Goal: Task Accomplishment & Management: Use online tool/utility

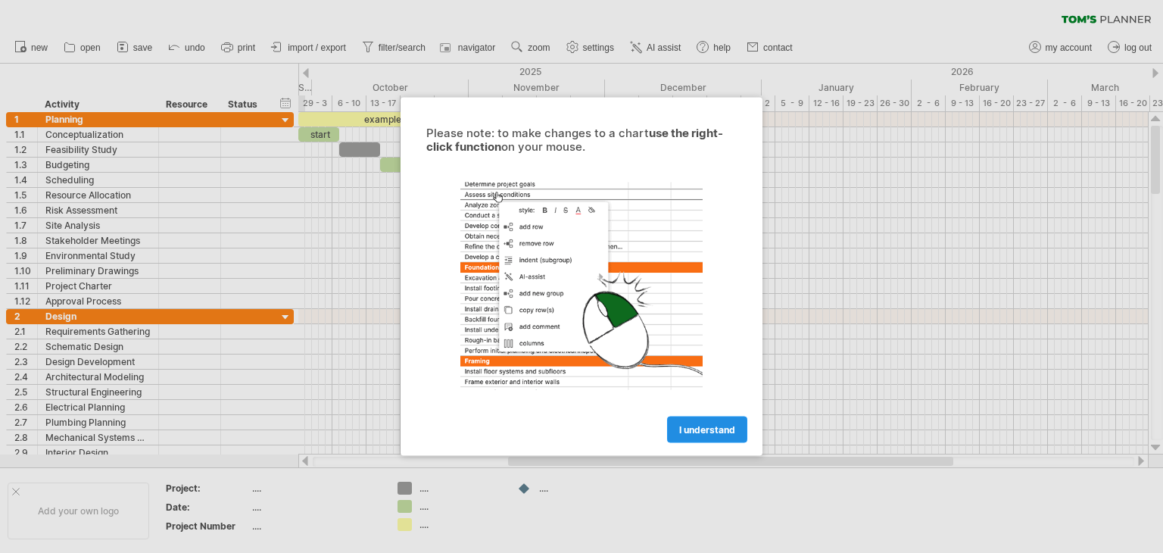
click at [713, 427] on span "I understand" at bounding box center [707, 429] width 56 height 11
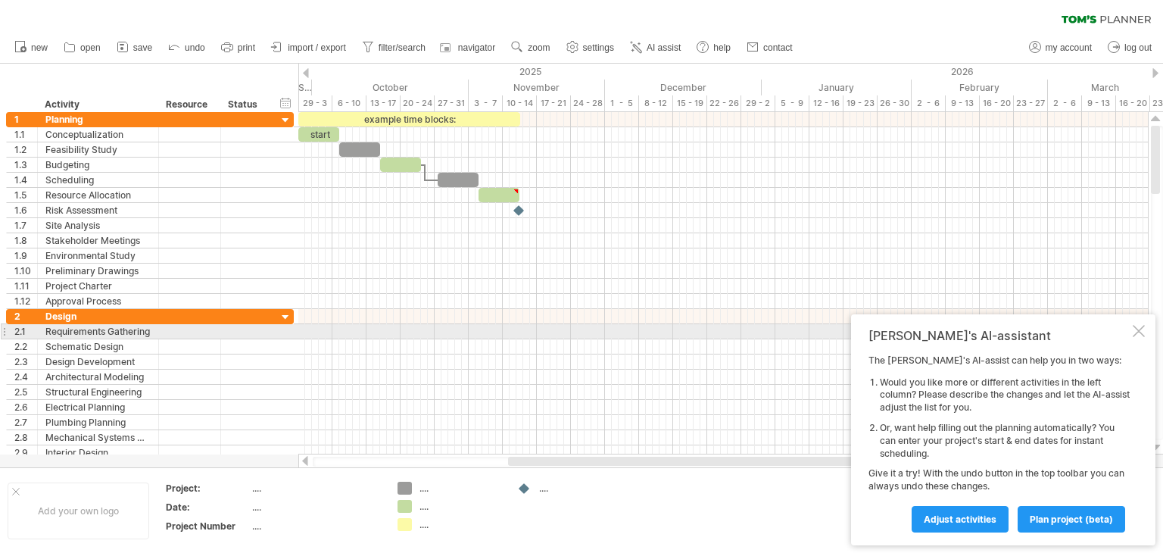
drag, startPoint x: 1139, startPoint y: 330, endPoint x: 1108, endPoint y: 323, distance: 31.8
click at [1139, 330] on div at bounding box center [1139, 331] width 12 height 12
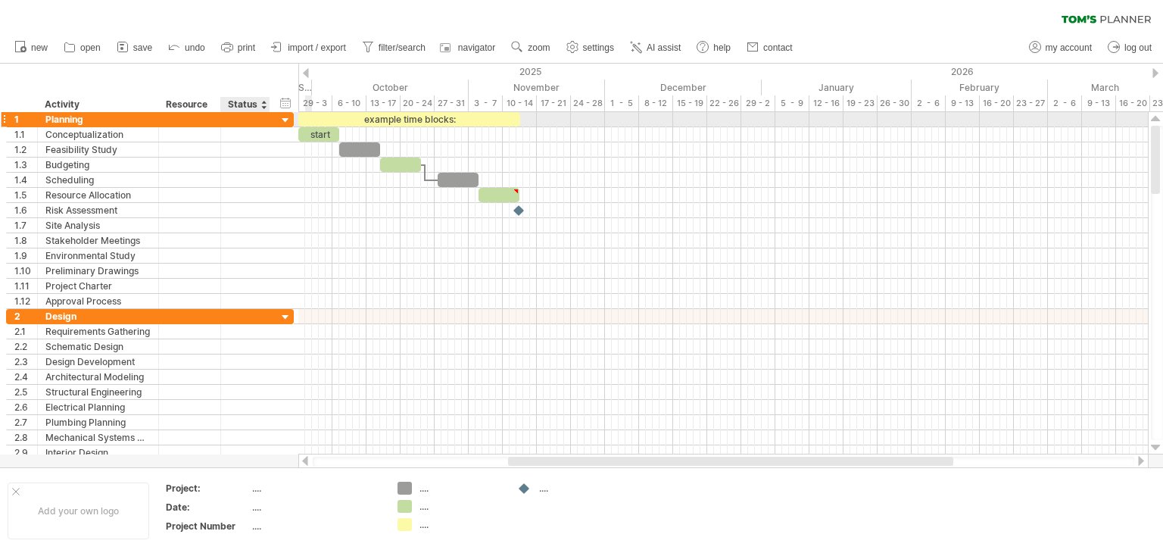
click at [283, 119] on div at bounding box center [286, 121] width 14 height 14
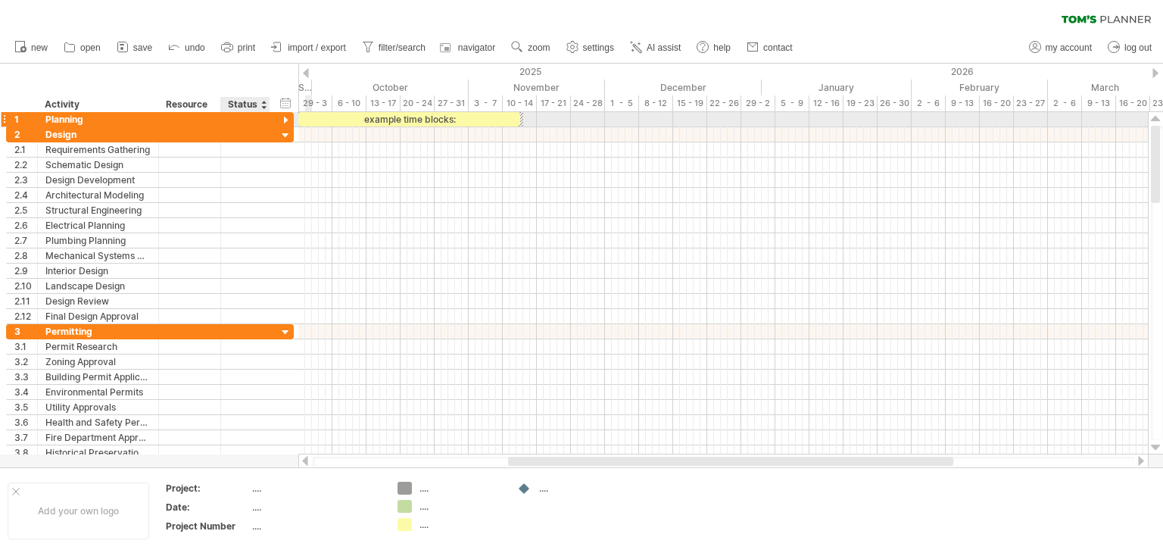
click at [288, 118] on div at bounding box center [286, 121] width 14 height 14
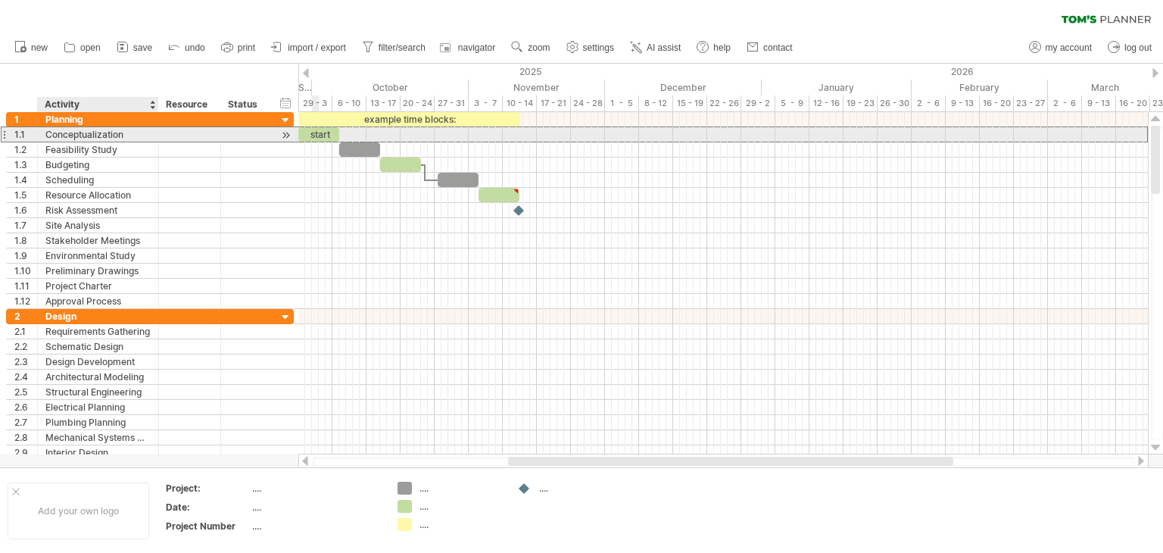
click at [83, 133] on div "Conceptualization" at bounding box center [97, 134] width 105 height 14
click at [116, 134] on div "Conceptualization" at bounding box center [97, 134] width 105 height 14
click at [125, 134] on input "**********" at bounding box center [97, 134] width 105 height 14
type input "*"
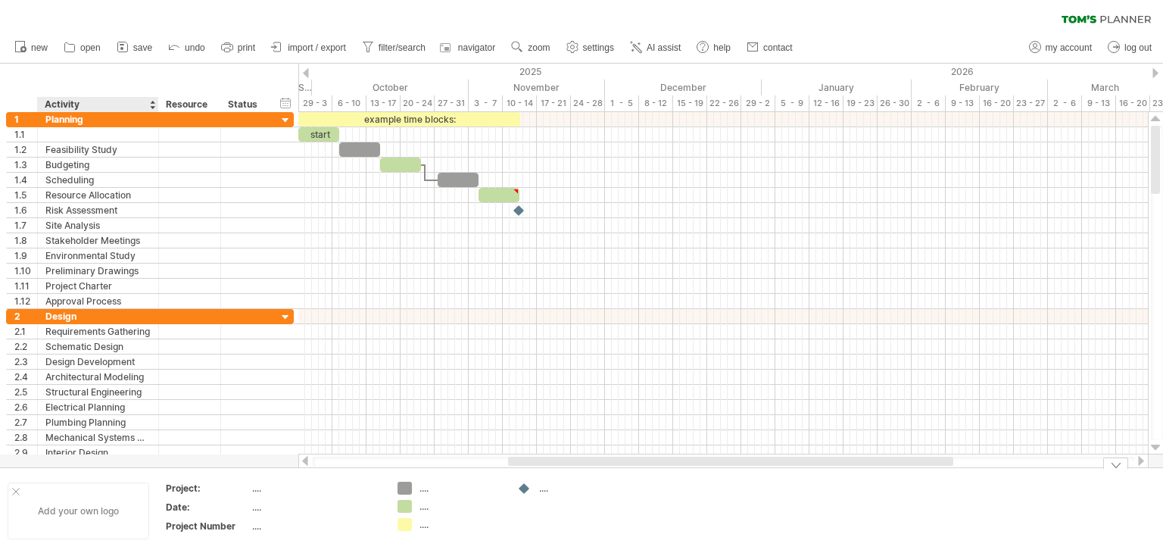
click at [70, 505] on div "Add your own logo" at bounding box center [79, 511] width 142 height 57
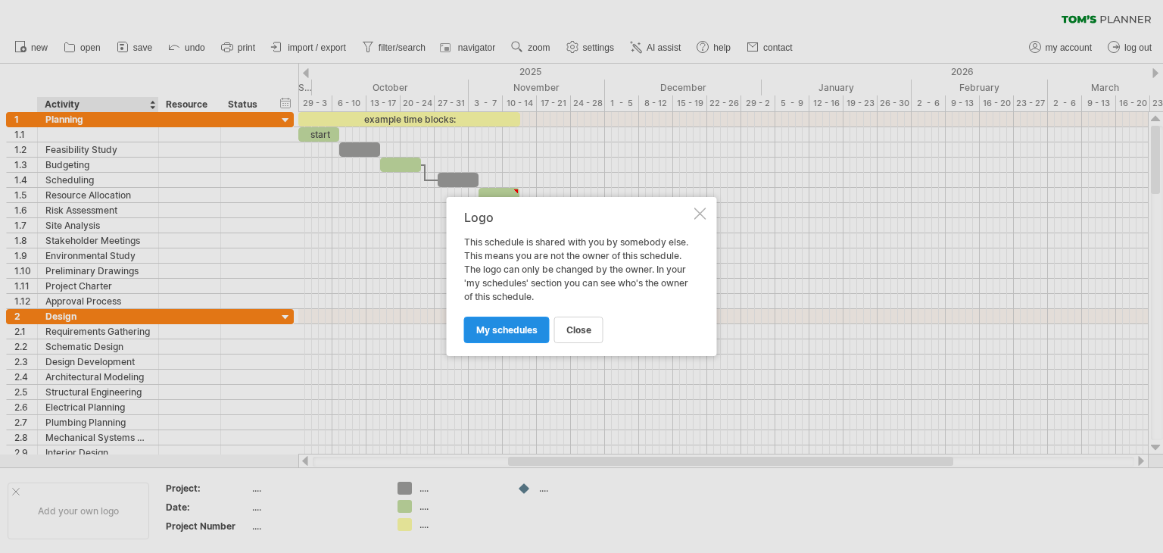
click at [525, 334] on span "my schedules" at bounding box center [506, 329] width 61 height 11
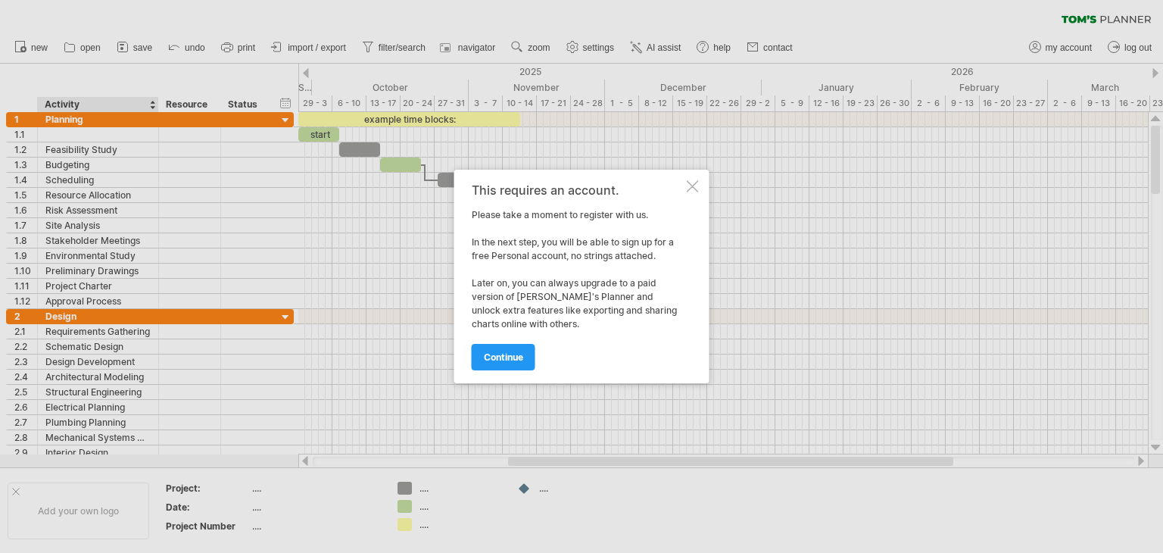
click at [514, 362] on span "continue" at bounding box center [503, 356] width 39 height 11
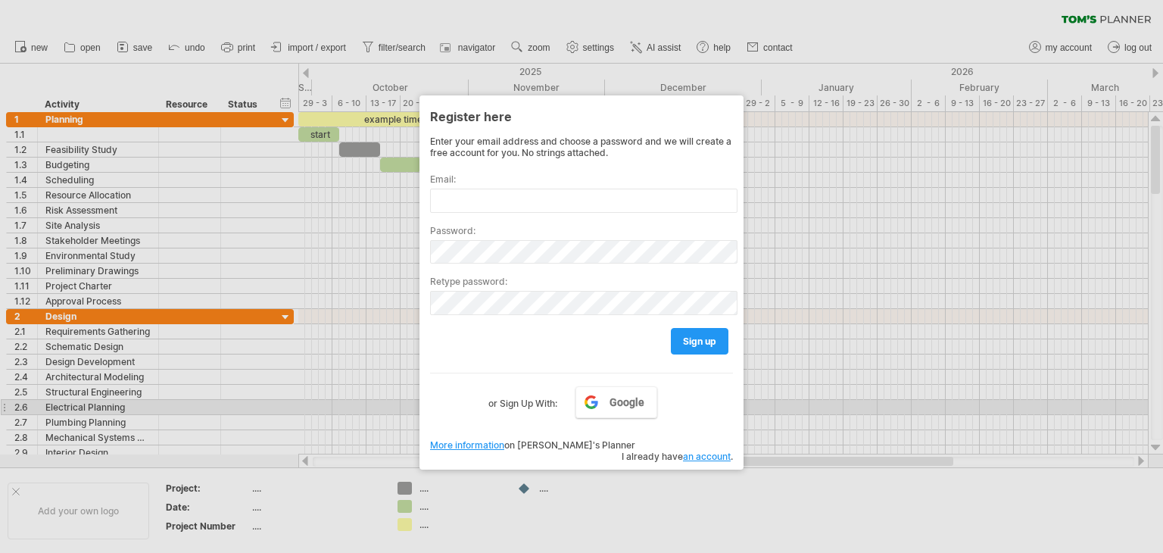
drag, startPoint x: 700, startPoint y: 402, endPoint x: 732, endPoint y: 328, distance: 80.8
click at [700, 400] on div "Google or Sign Up With:" at bounding box center [581, 392] width 303 height 39
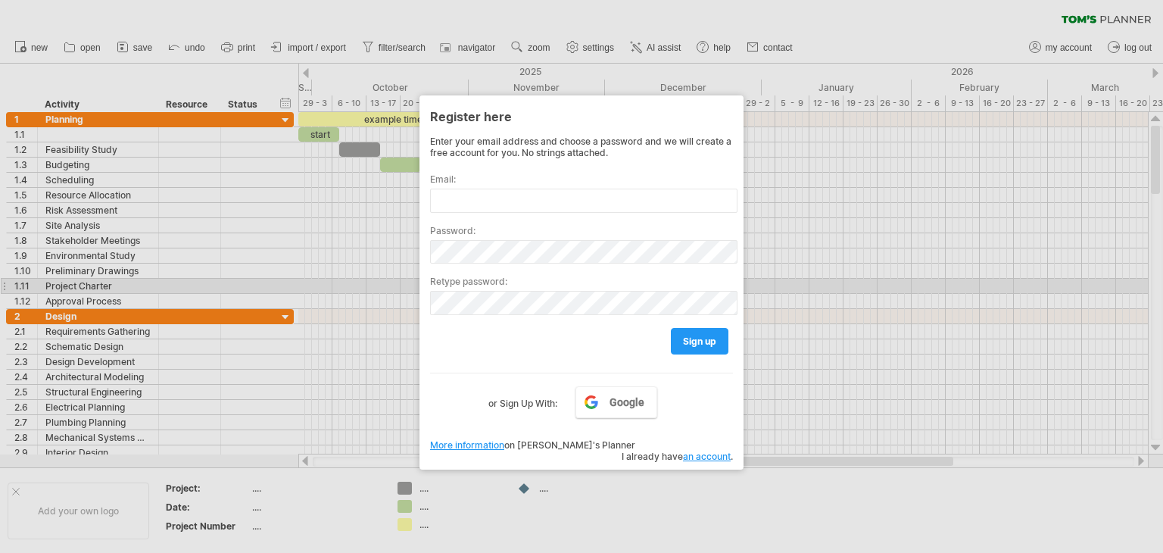
click at [795, 273] on div at bounding box center [581, 276] width 1163 height 553
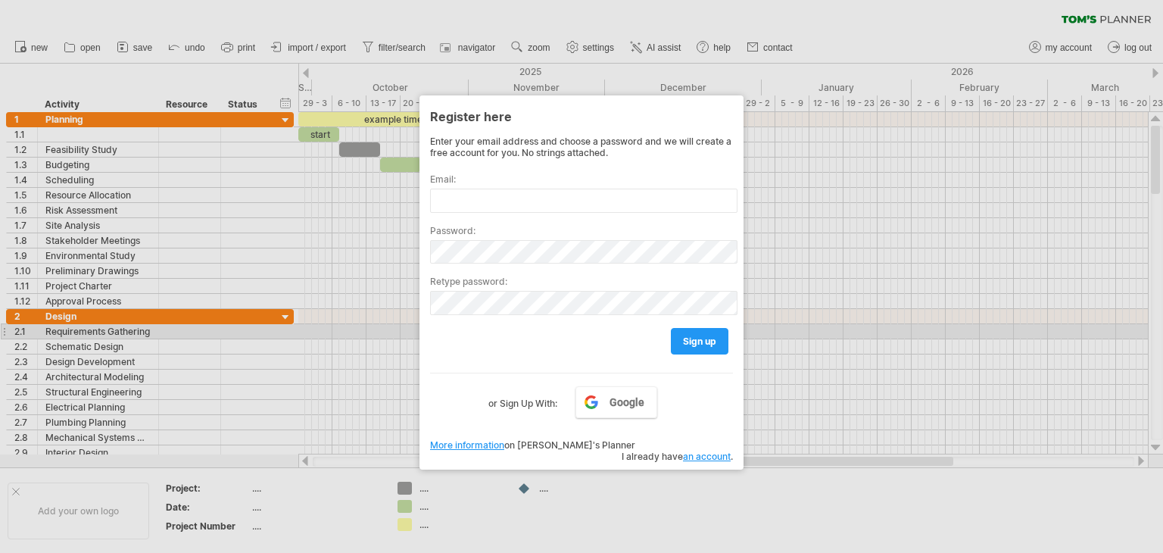
click at [429, 338] on div "Register here Enter your email address and choose a password and we will create…" at bounding box center [582, 282] width 324 height 374
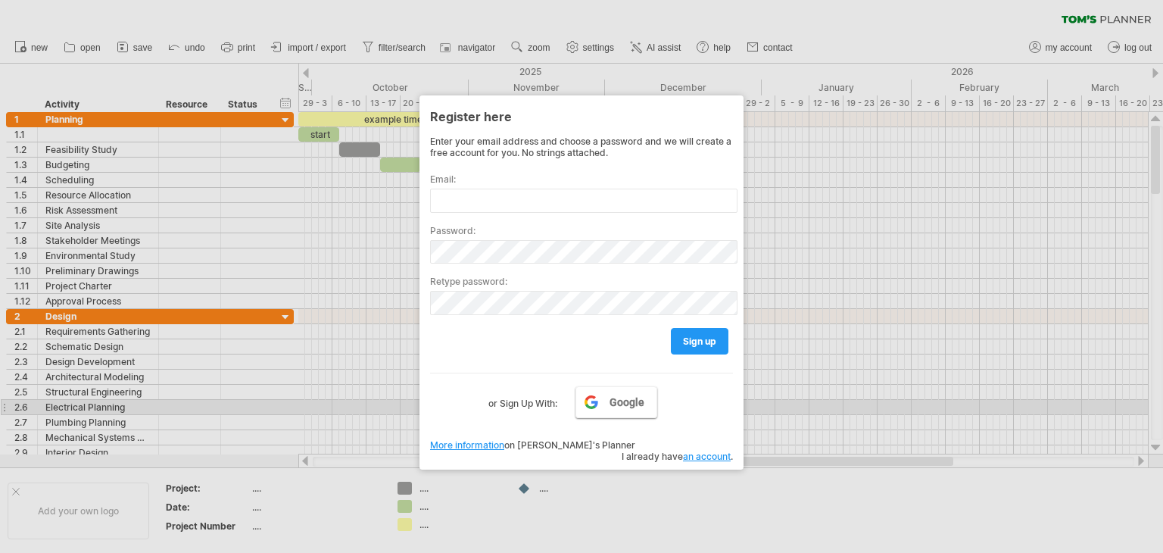
click at [619, 407] on span "Google" at bounding box center [627, 402] width 35 height 12
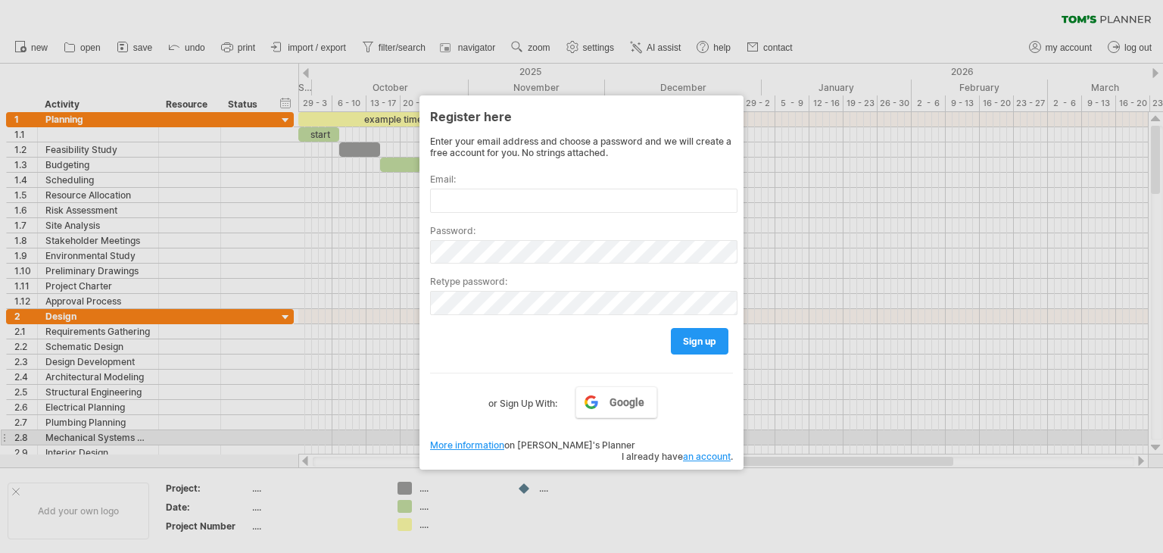
click at [712, 451] on link "an account" at bounding box center [707, 456] width 48 height 11
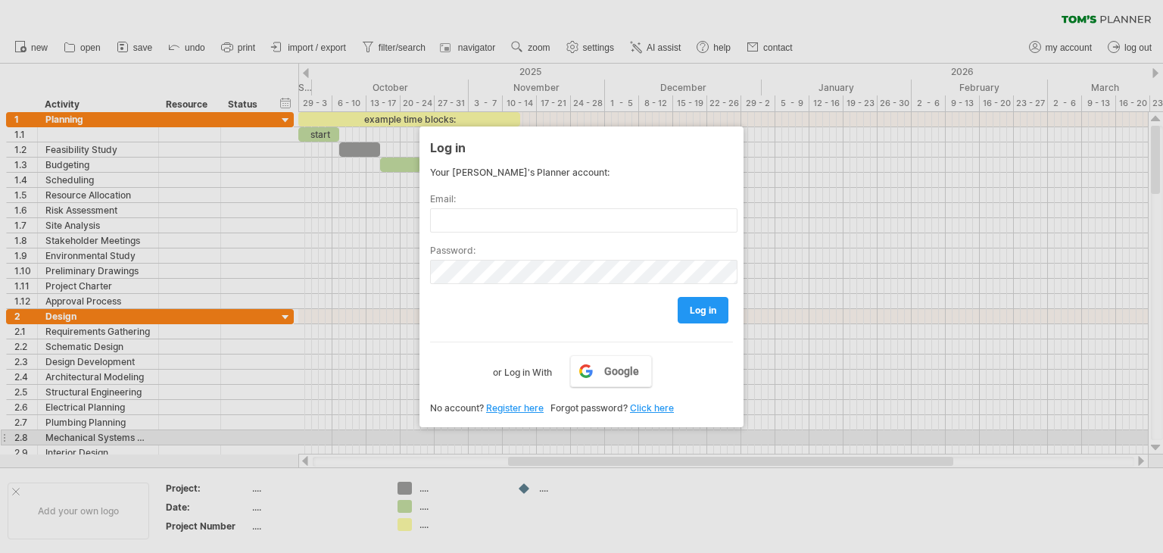
click at [518, 407] on link "Register here" at bounding box center [515, 407] width 58 height 11
drag, startPoint x: 183, startPoint y: 280, endPoint x: 182, endPoint y: 267, distance: 12.9
click at [183, 278] on div at bounding box center [581, 276] width 1163 height 553
drag, startPoint x: 150, startPoint y: 161, endPoint x: 281, endPoint y: 142, distance: 132.4
click at [151, 159] on div at bounding box center [581, 276] width 1163 height 553
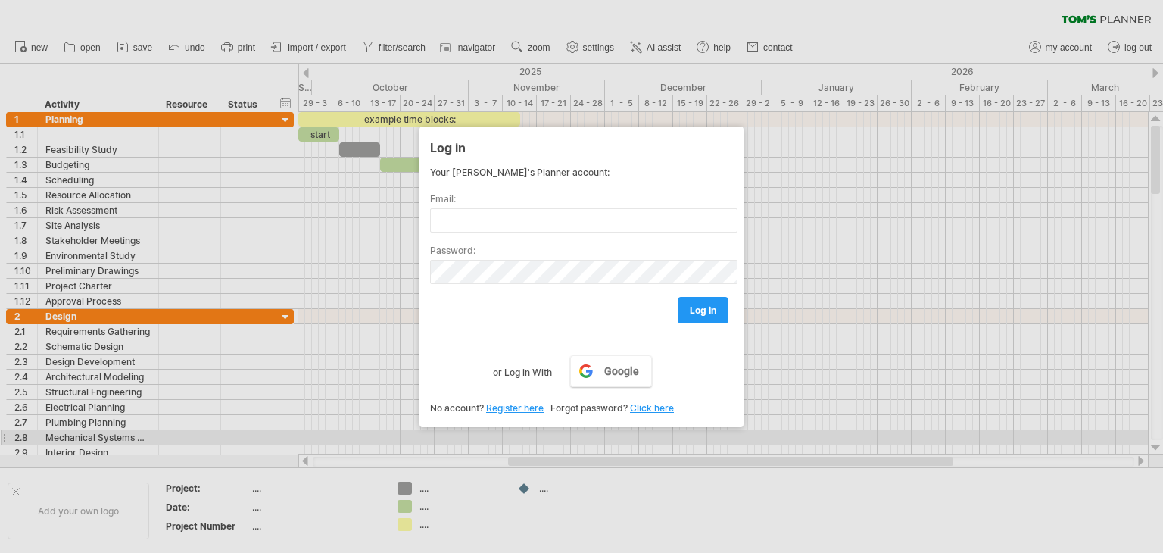
click at [318, 144] on div at bounding box center [581, 276] width 1163 height 553
click at [833, 179] on div at bounding box center [581, 276] width 1163 height 553
click at [524, 371] on label "or Log in With" at bounding box center [522, 368] width 59 height 26
drag, startPoint x: 427, startPoint y: 186, endPoint x: 417, endPoint y: 186, distance: 10.6
click at [426, 186] on div "Log in Your Tom's Planner account: Email: Password: log in Google or Log in Wit…" at bounding box center [582, 276] width 324 height 301
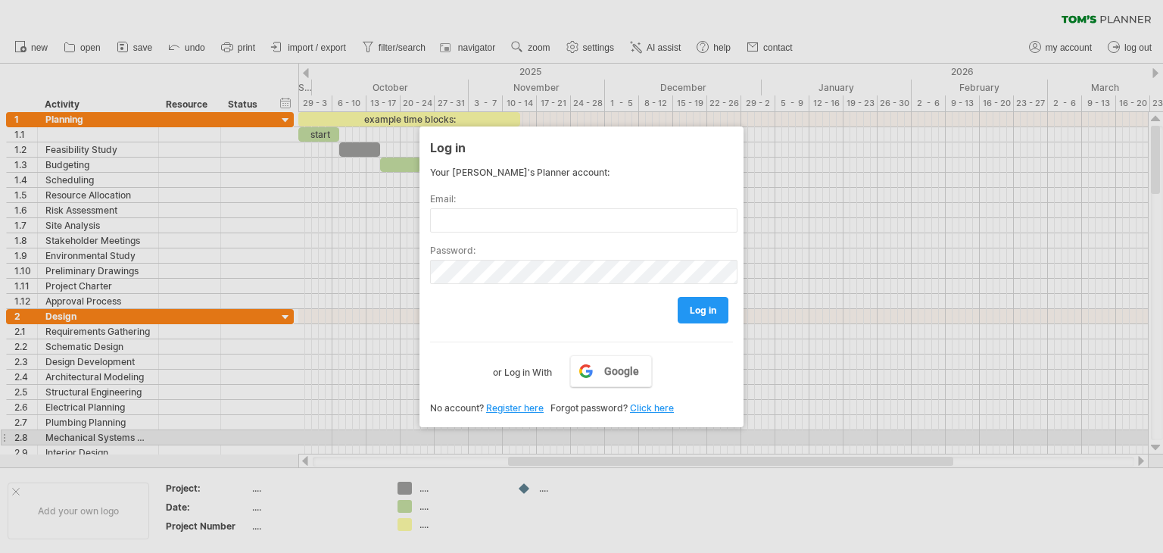
click at [83, 222] on div at bounding box center [581, 276] width 1163 height 553
click at [14, 492] on div at bounding box center [581, 276] width 1163 height 553
drag, startPoint x: 15, startPoint y: 493, endPoint x: 388, endPoint y: 431, distance: 377.8
click at [168, 462] on div at bounding box center [581, 276] width 1163 height 553
drag, startPoint x: 395, startPoint y: 430, endPoint x: 438, endPoint y: 475, distance: 61.6
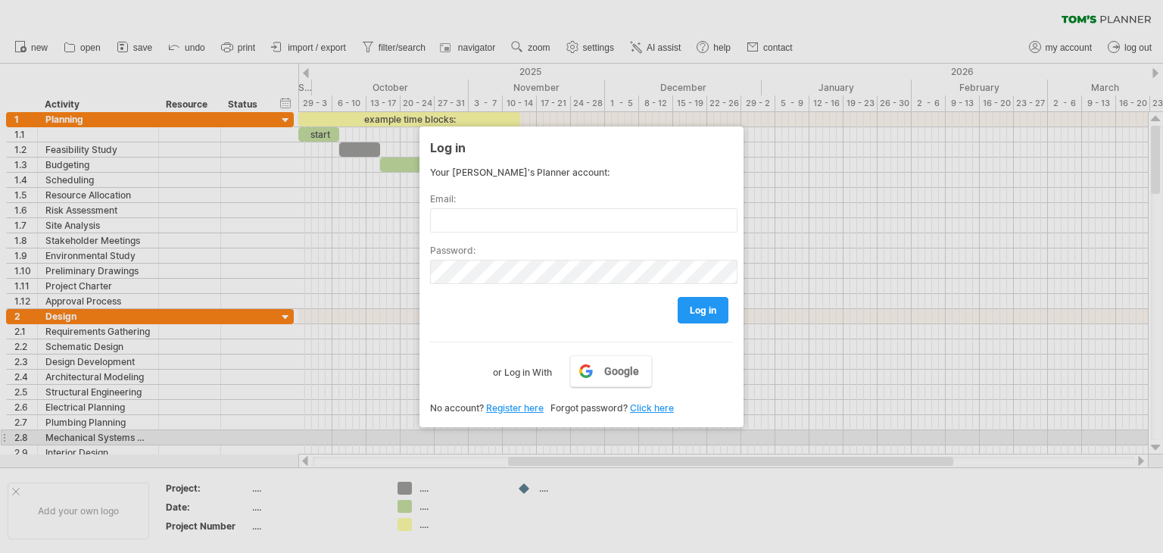
click at [397, 430] on div at bounding box center [581, 276] width 1163 height 553
click at [264, 520] on div at bounding box center [581, 276] width 1163 height 553
drag, startPoint x: 812, startPoint y: 452, endPoint x: 862, endPoint y: 442, distance: 51.0
click at [812, 451] on div at bounding box center [581, 276] width 1163 height 553
drag, startPoint x: 871, startPoint y: 417, endPoint x: 860, endPoint y: 389, distance: 29.3
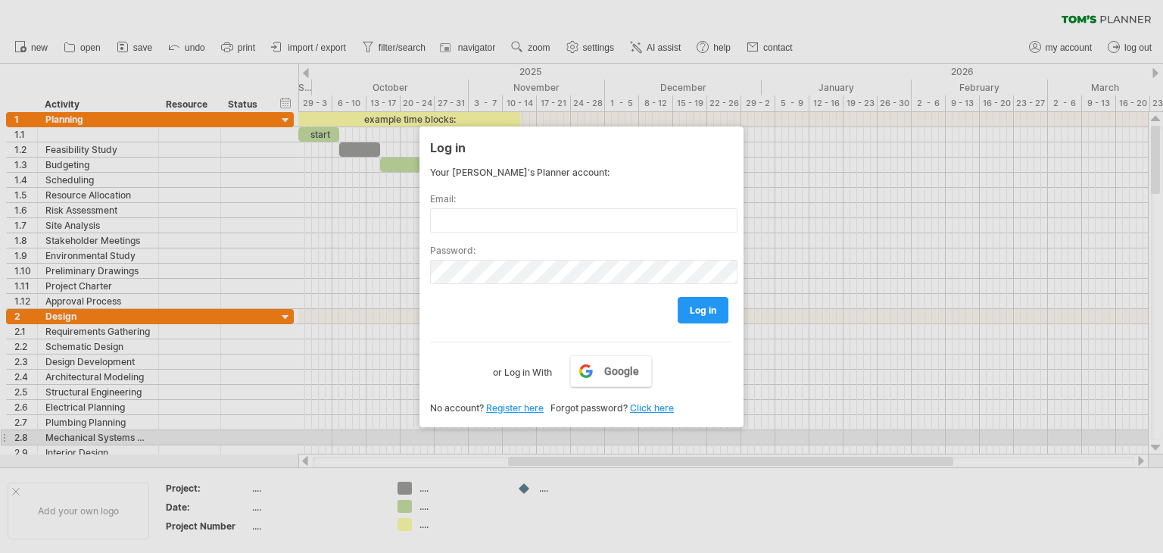
click at [870, 404] on div at bounding box center [581, 276] width 1163 height 553
click at [660, 410] on link "Click here" at bounding box center [652, 407] width 44 height 11
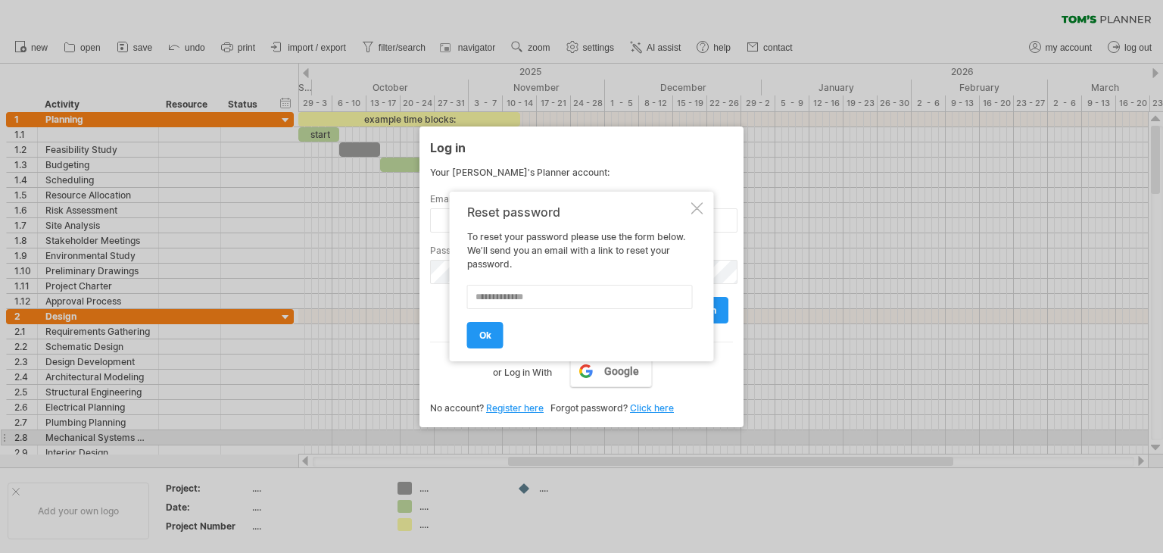
click at [697, 209] on div at bounding box center [698, 208] width 12 height 12
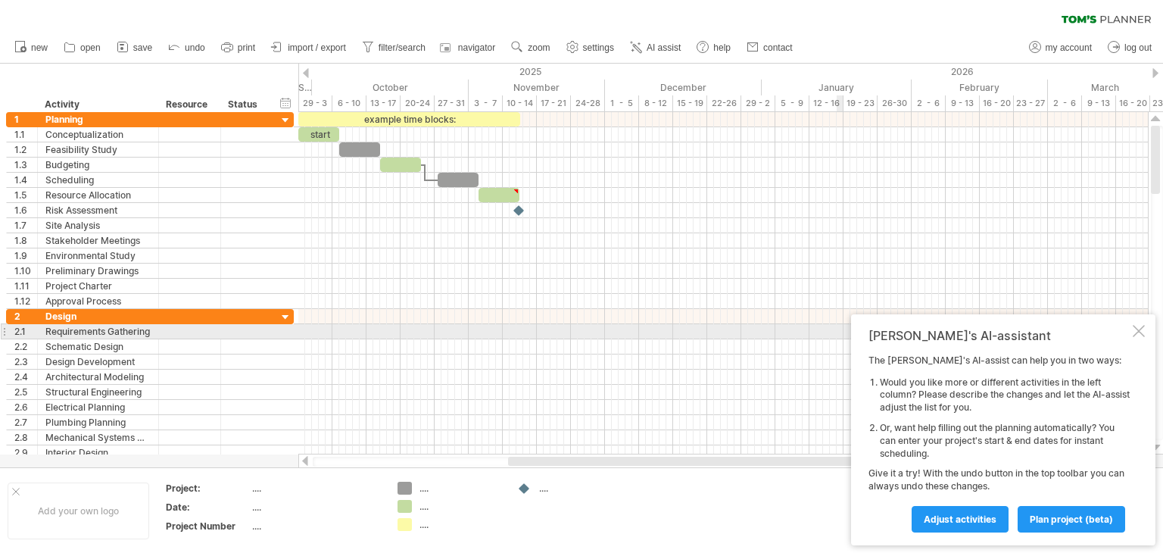
click at [1142, 331] on div at bounding box center [1139, 331] width 12 height 12
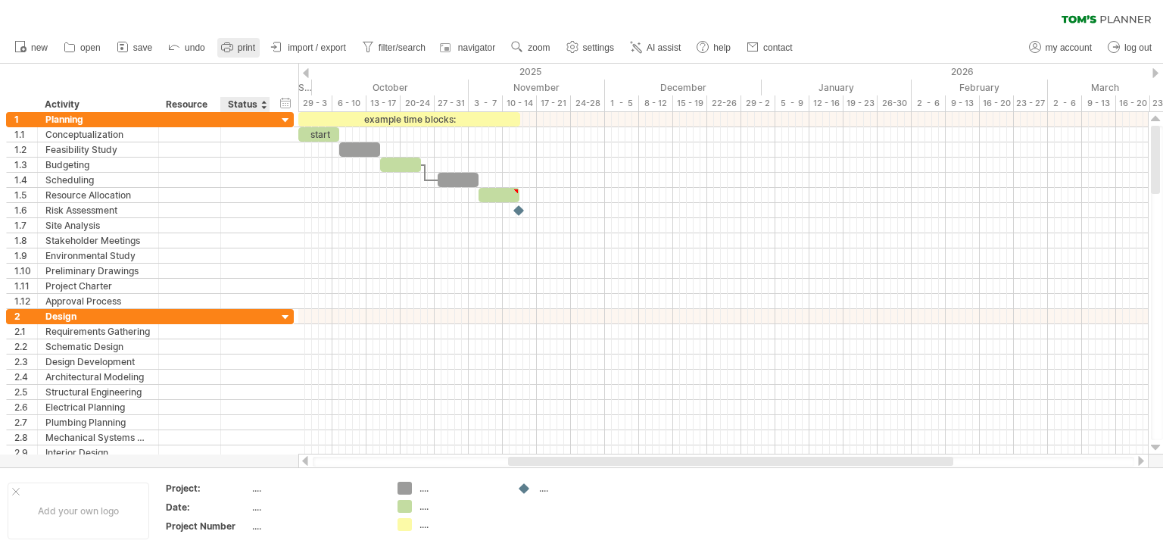
click at [233, 53] on icon at bounding box center [227, 46] width 15 height 15
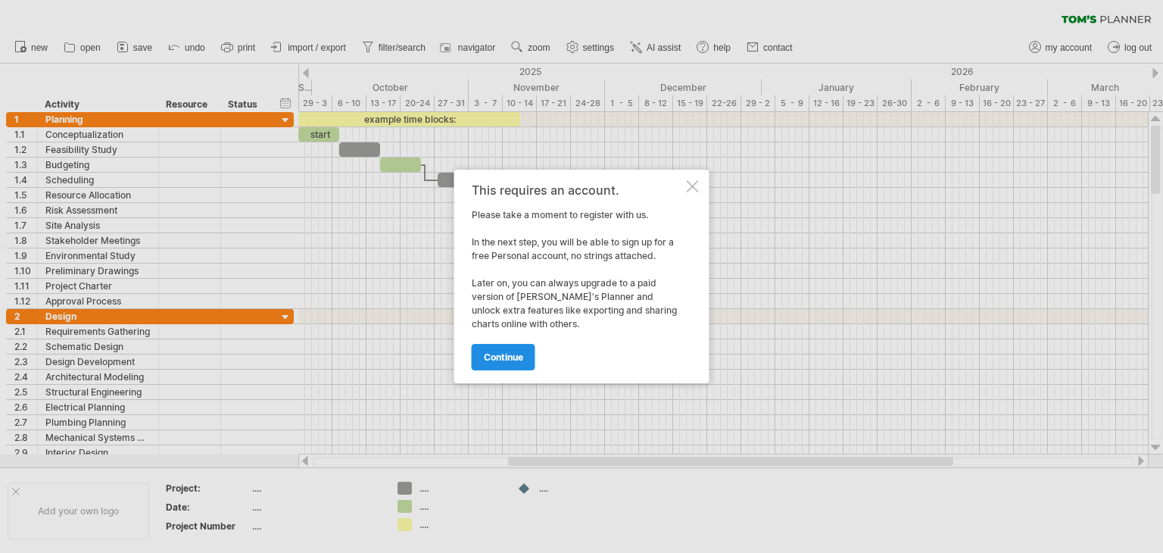
click at [505, 344] on div "continue" at bounding box center [578, 350] width 212 height 39
click at [506, 360] on span "continue" at bounding box center [503, 356] width 39 height 11
